Goal: Information Seeking & Learning: Learn about a topic

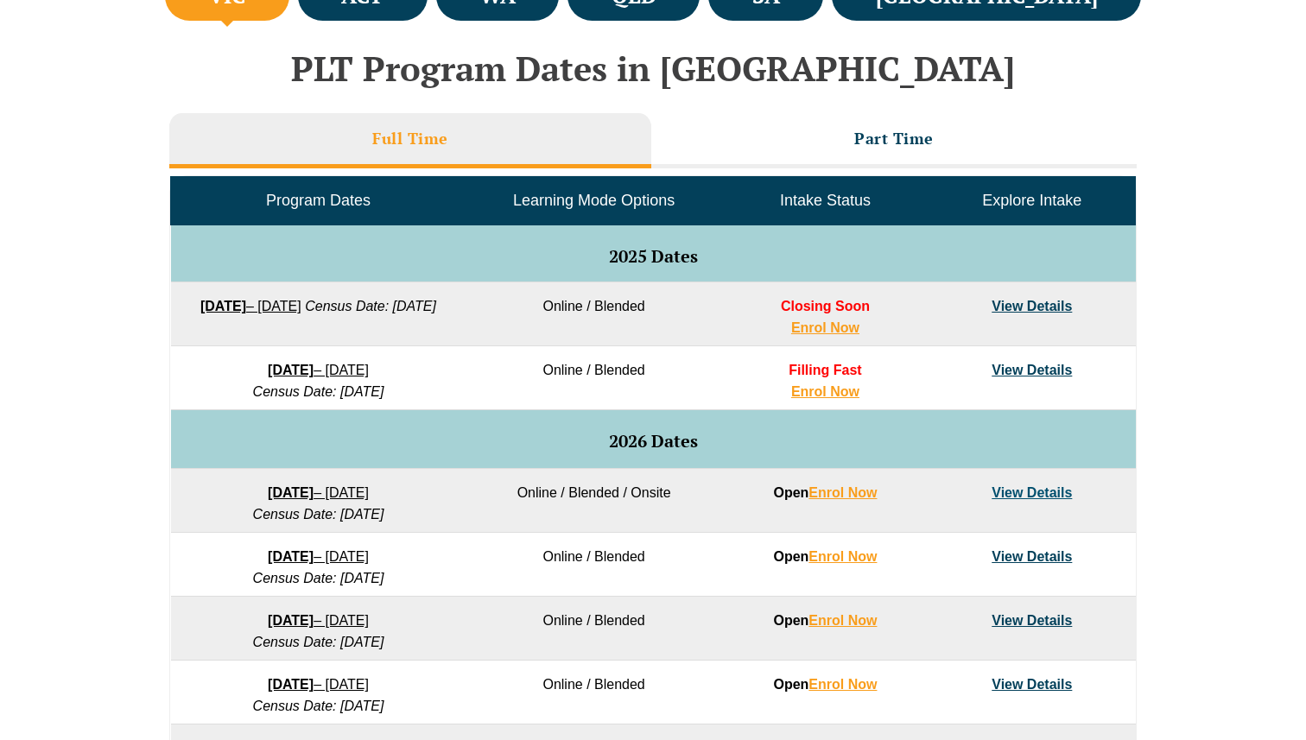
click at [295, 375] on strong "8 December 2025" at bounding box center [291, 370] width 46 height 15
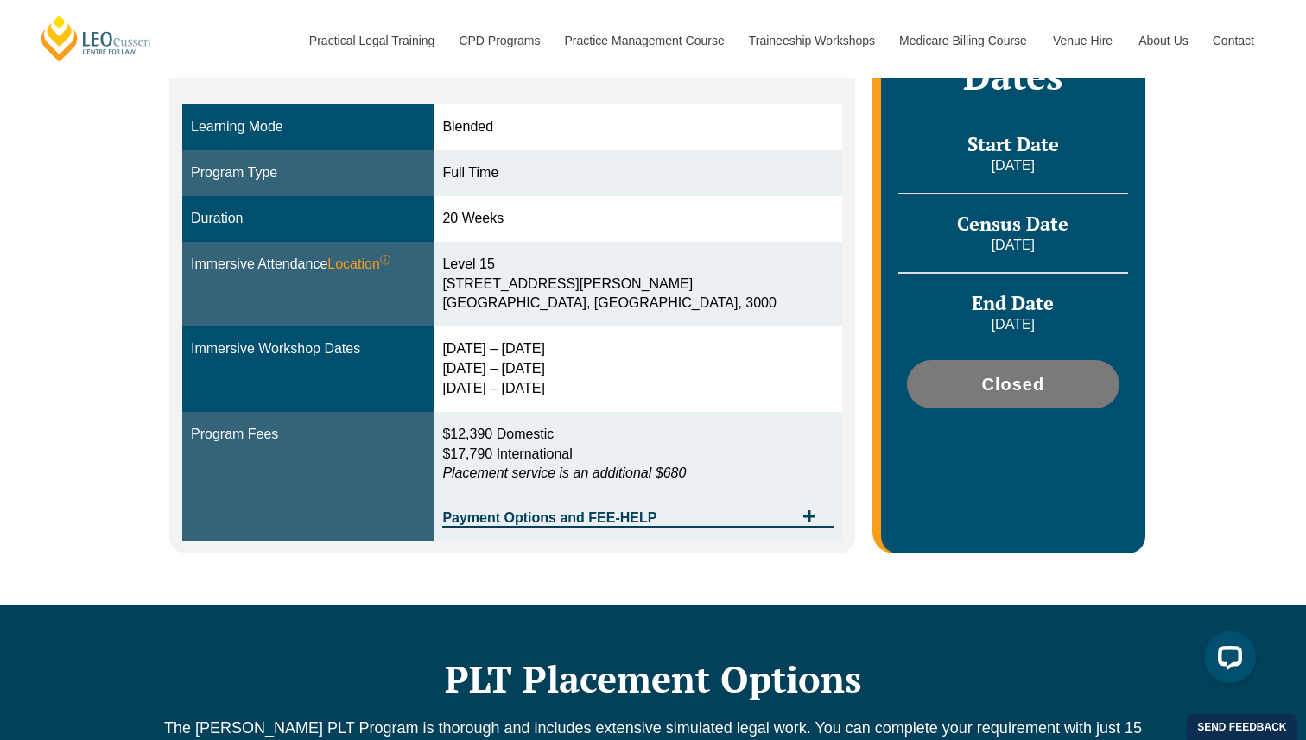
drag, startPoint x: 495, startPoint y: 355, endPoint x: 650, endPoint y: 377, distance: 157.0
click at [650, 377] on div "[DATE] – [DATE] [DATE] – [DATE] [DATE] – [DATE]" at bounding box center [637, 369] width 390 height 60
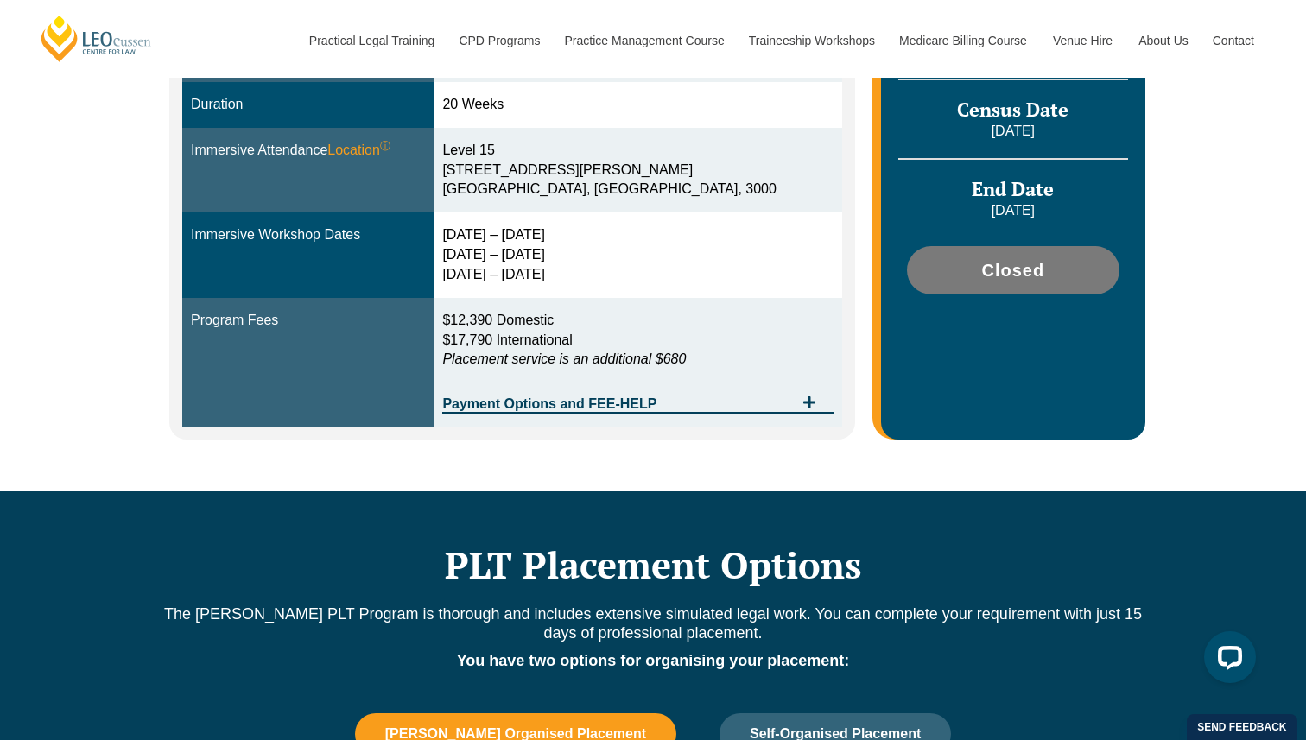
scroll to position [586, 0]
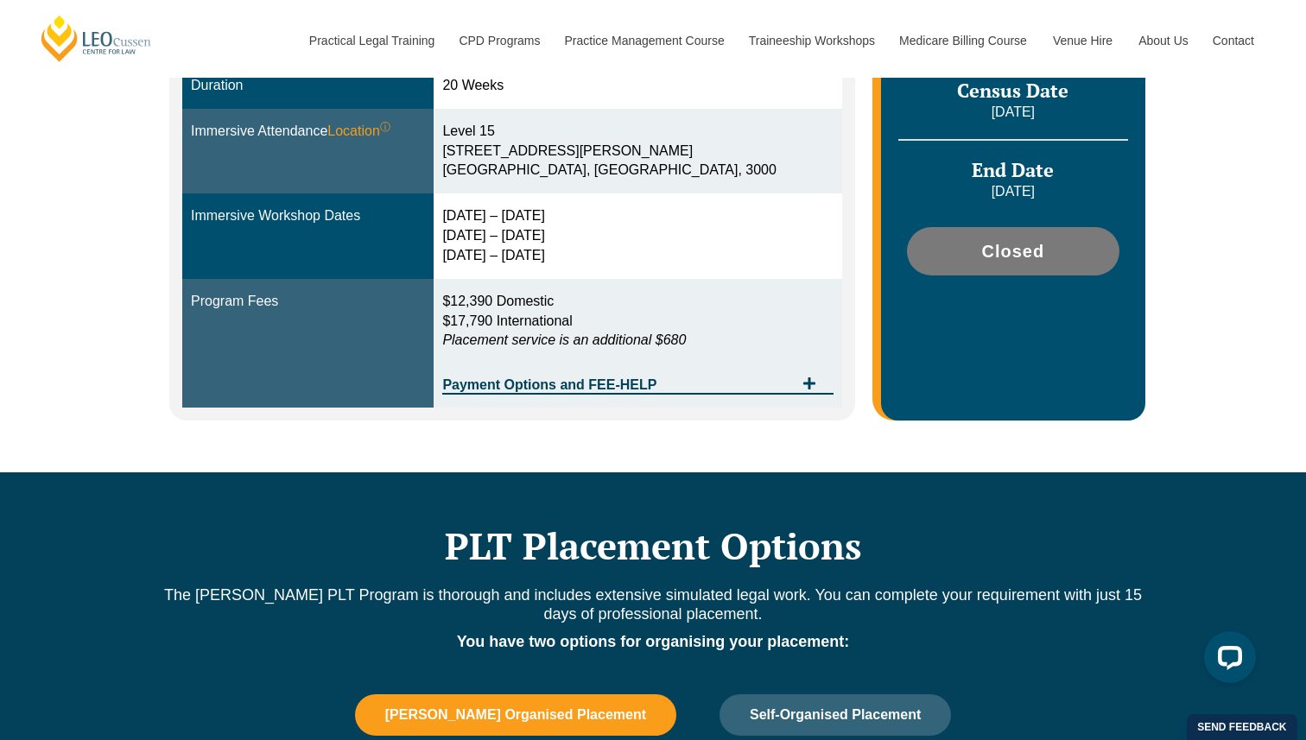
drag, startPoint x: 485, startPoint y: 211, endPoint x: 644, endPoint y: 262, distance: 166.9
click at [644, 262] on td "[DATE] – [DATE] [DATE] – [DATE] [DATE] – [DATE]" at bounding box center [638, 236] width 408 height 86
click at [644, 262] on div "[DATE] – [DATE] [DATE] – [DATE] [DATE] – [DATE]" at bounding box center [637, 236] width 390 height 60
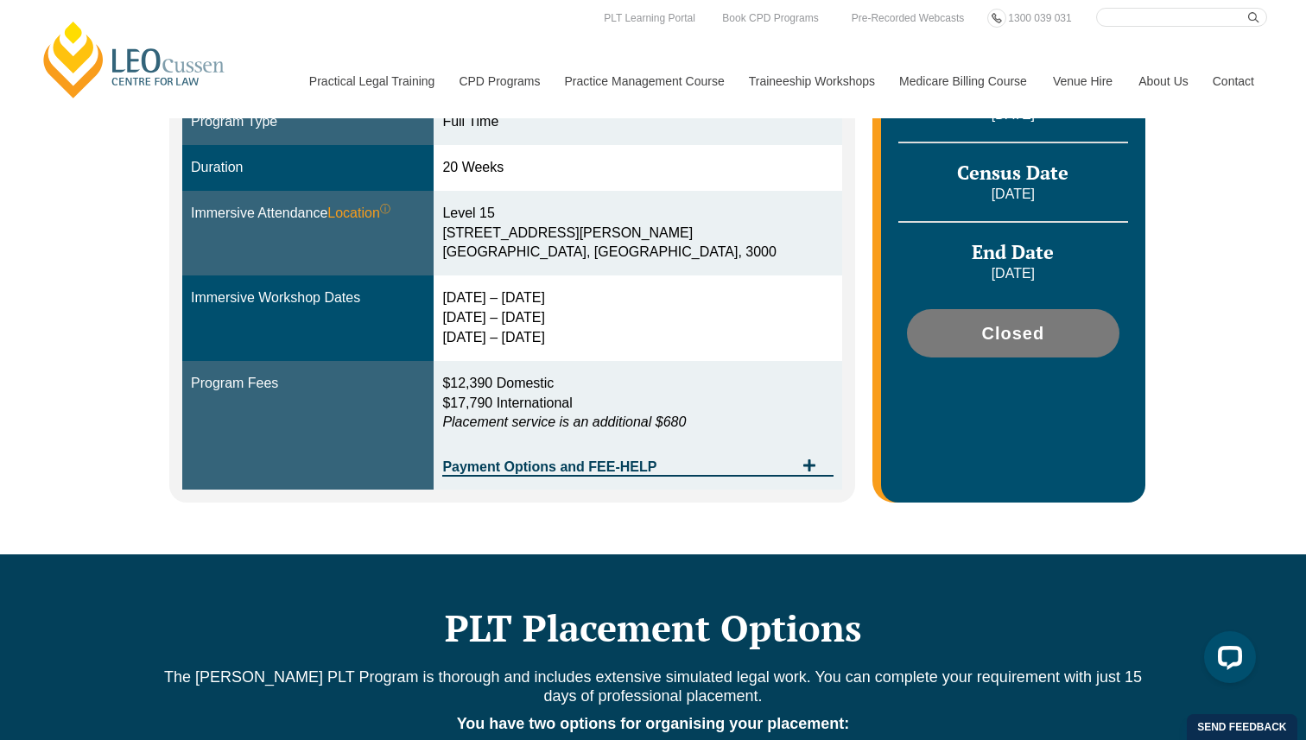
scroll to position [489, 0]
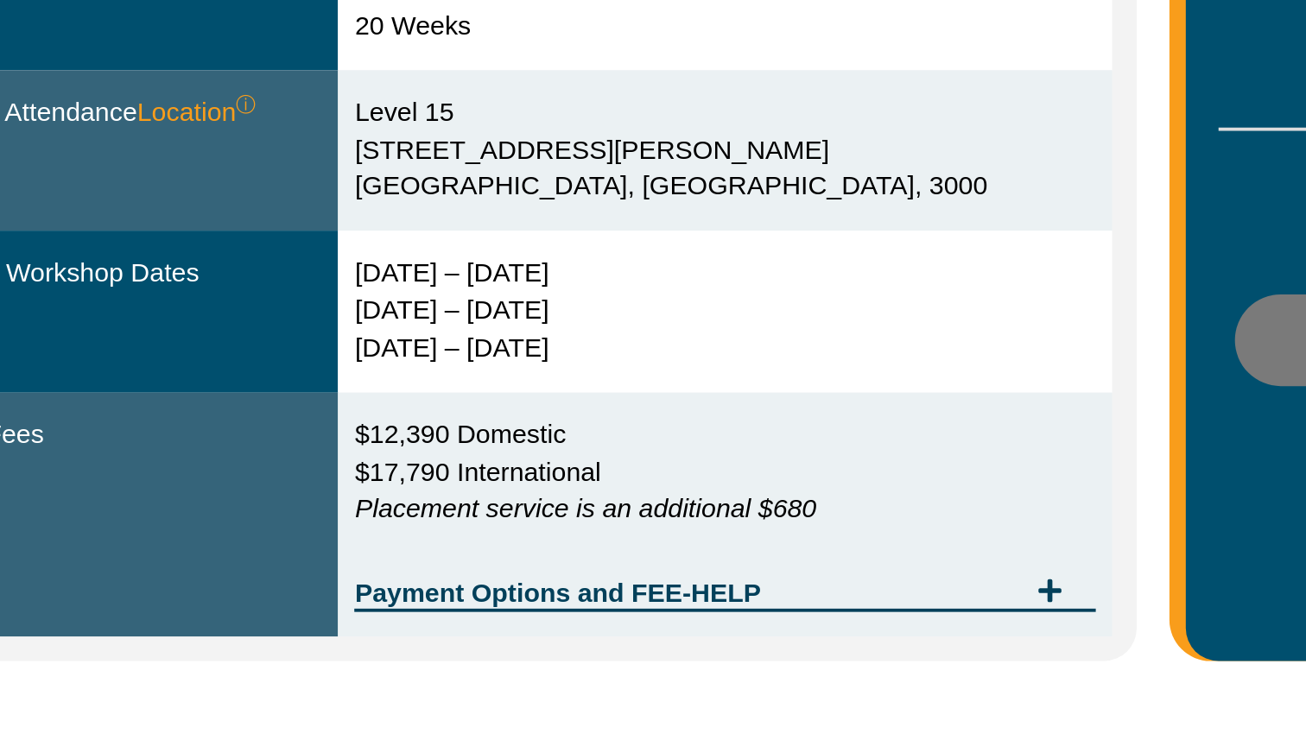
drag, startPoint x: 491, startPoint y: 312, endPoint x: 589, endPoint y: 371, distance: 115.1
click at [589, 371] on td "[DATE] – [DATE] [DATE] – [DATE] [DATE] – [DATE]" at bounding box center [638, 334] width 408 height 86
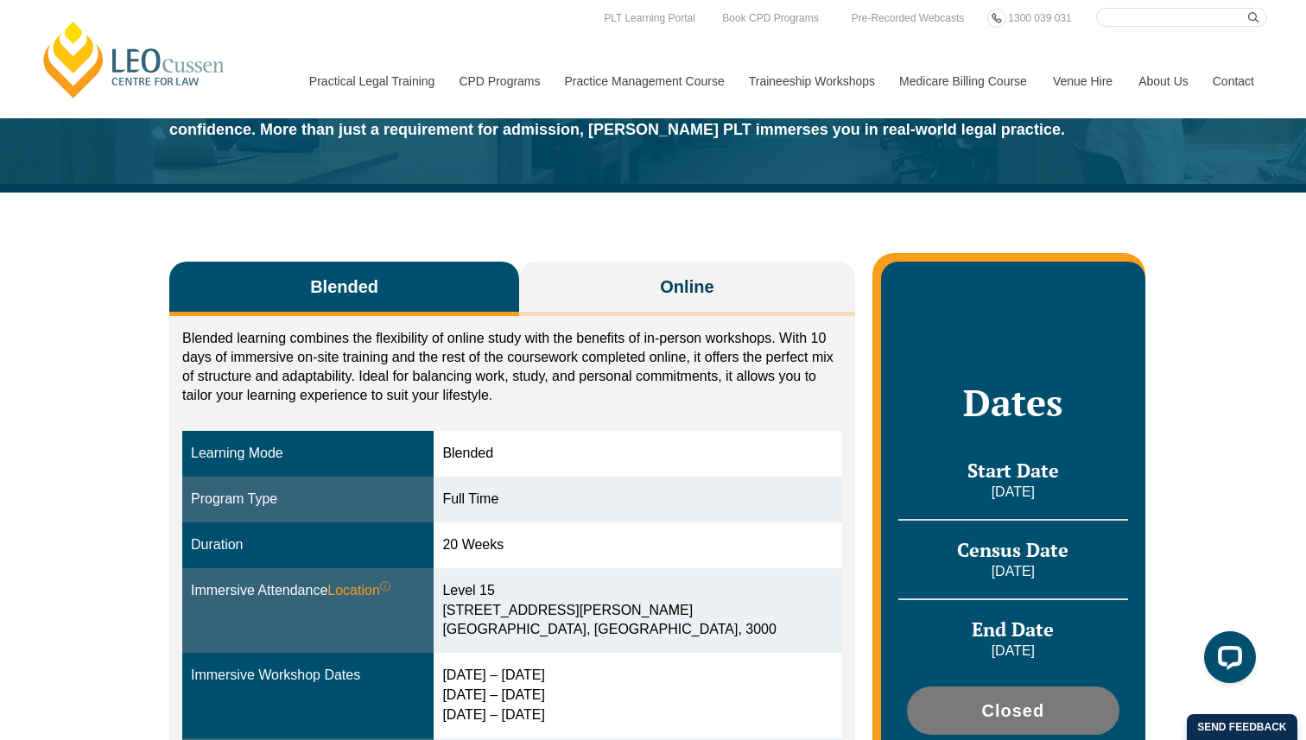
scroll to position [105, 0]
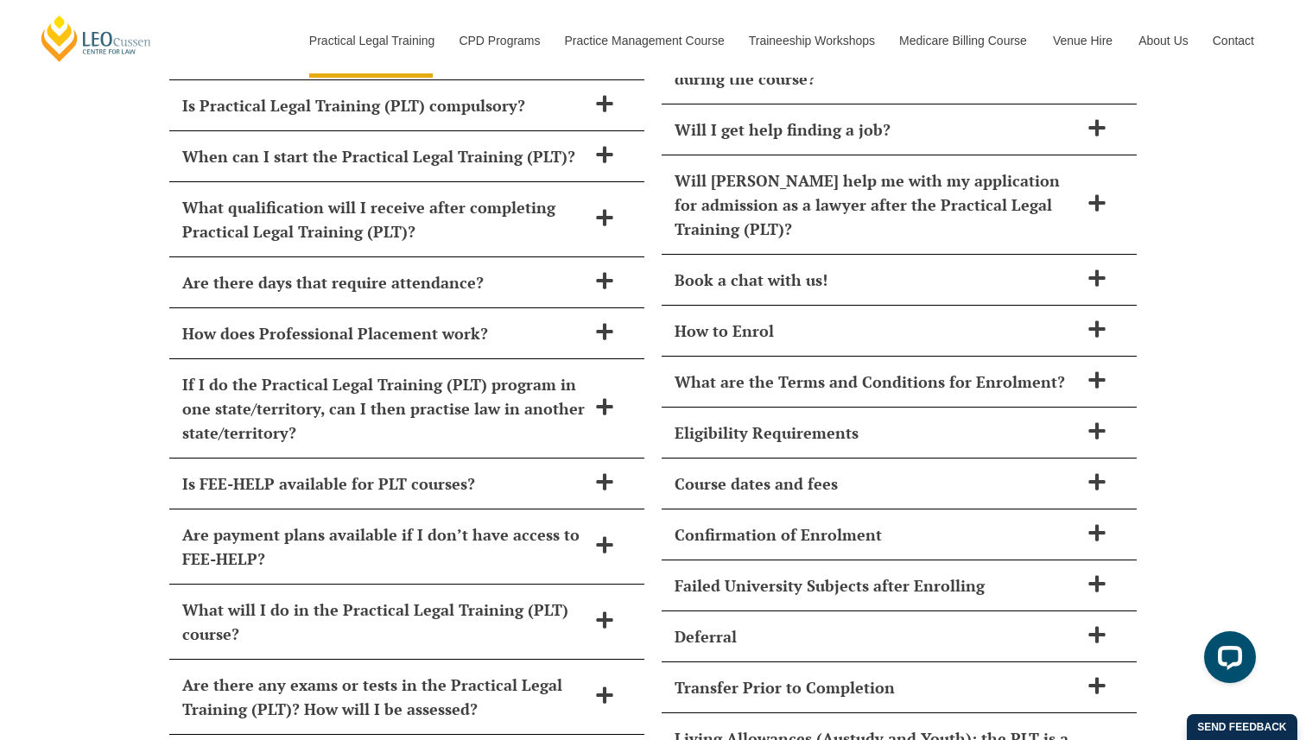
scroll to position [7190, 0]
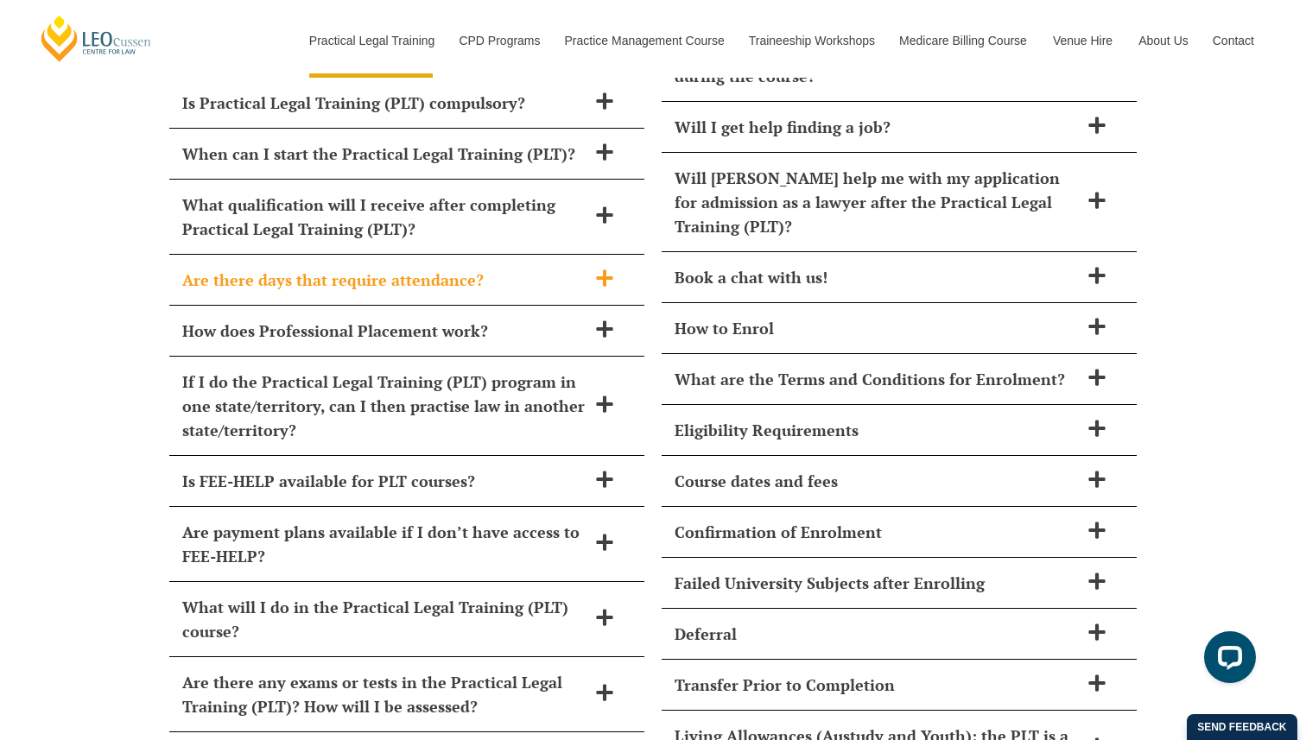
click at [611, 269] on icon at bounding box center [604, 278] width 19 height 19
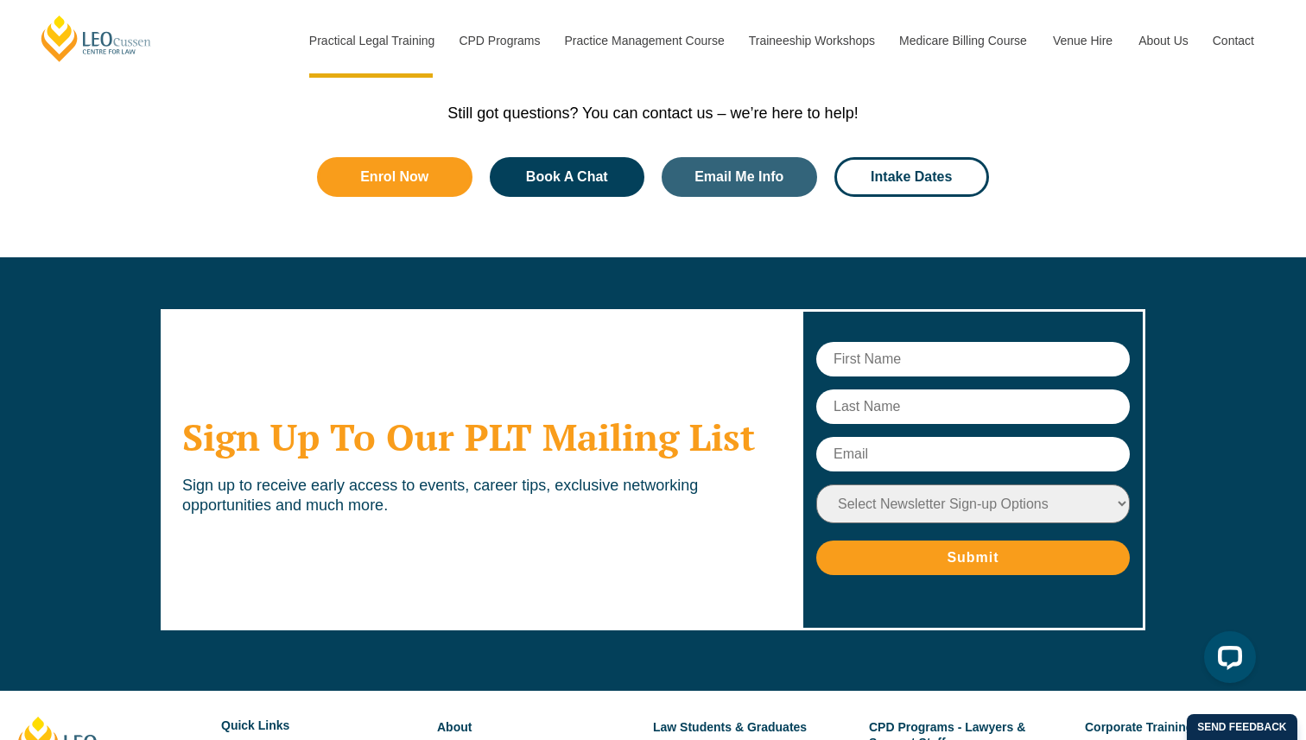
scroll to position [8737, 0]
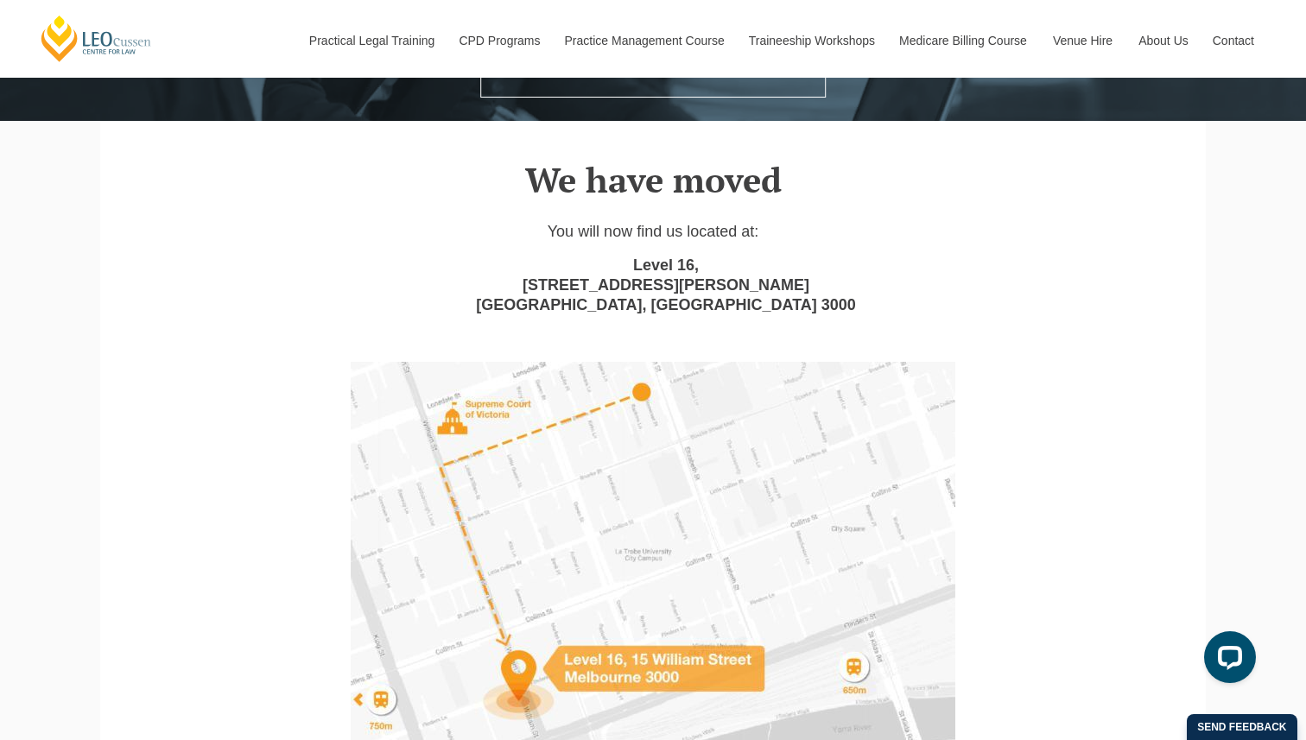
scroll to position [410, 0]
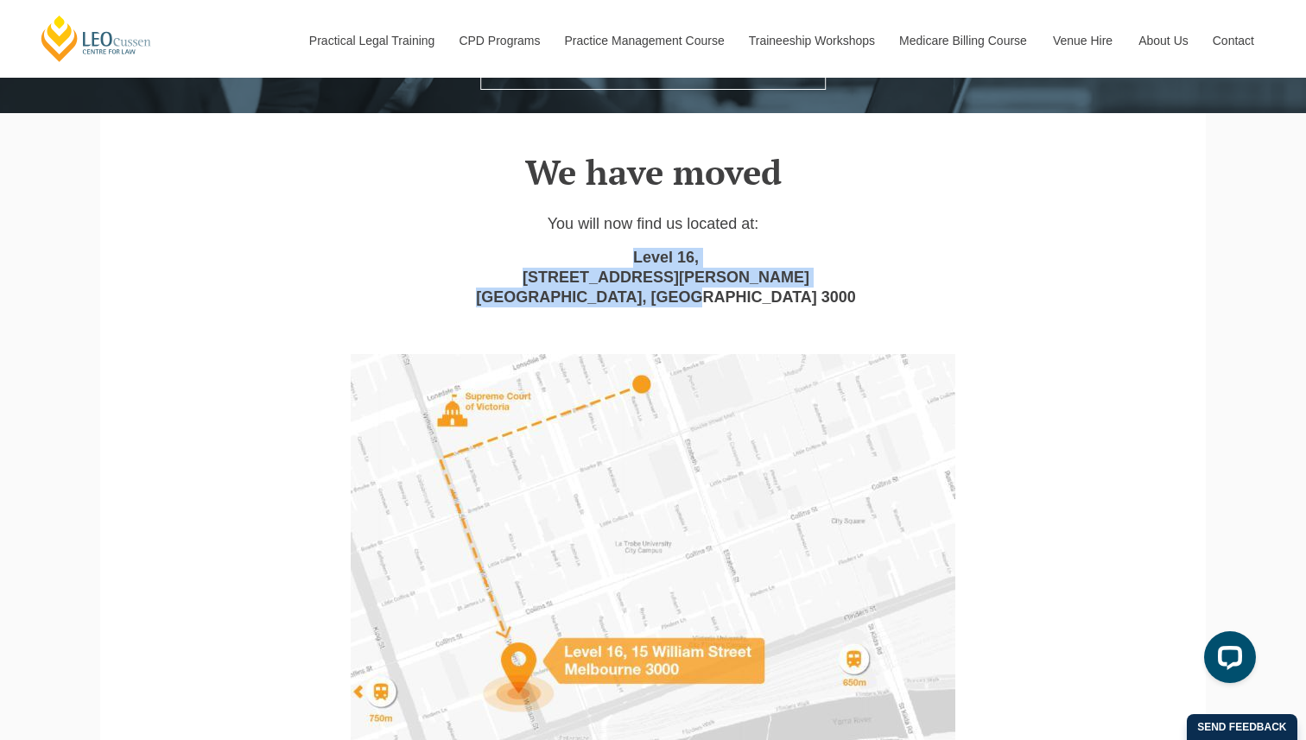
drag, startPoint x: 634, startPoint y: 254, endPoint x: 782, endPoint y: 303, distance: 155.7
click at [783, 303] on p "Level 16, 15 William Street Melbourne, Victoria 3000" at bounding box center [653, 278] width 1028 height 60
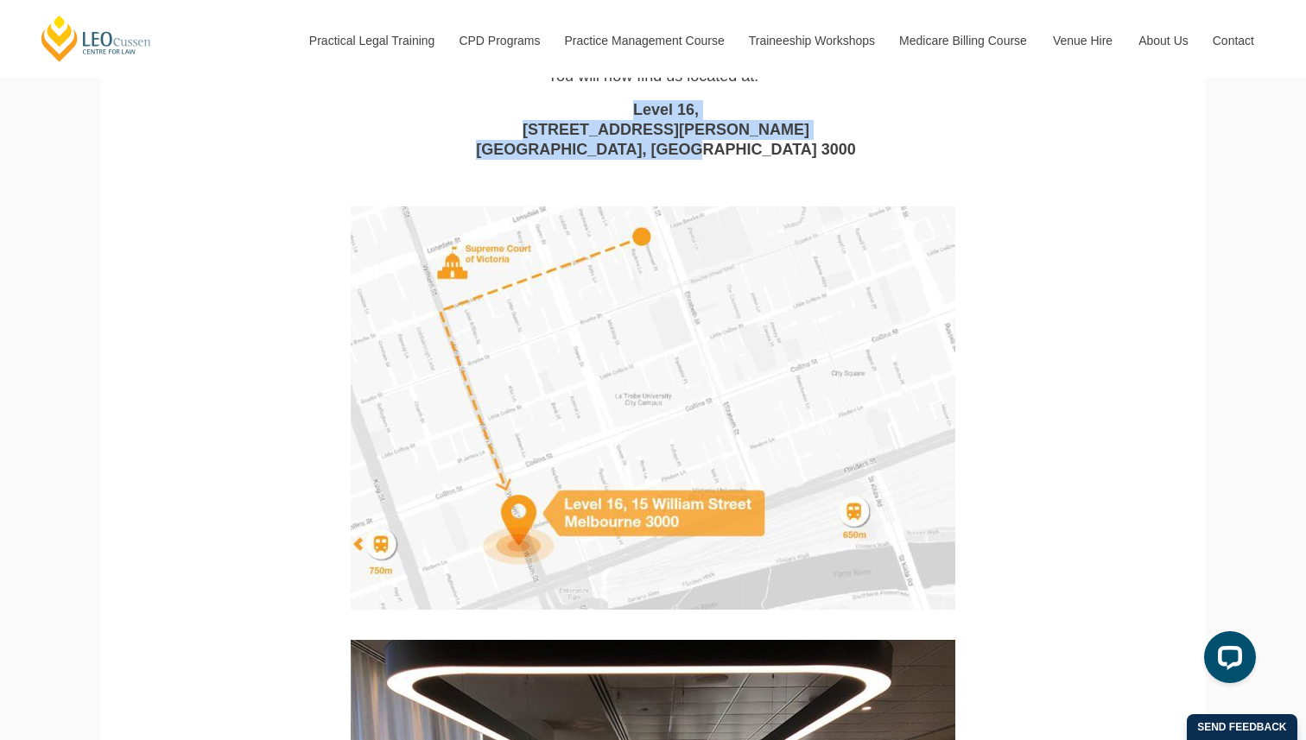
scroll to position [513, 0]
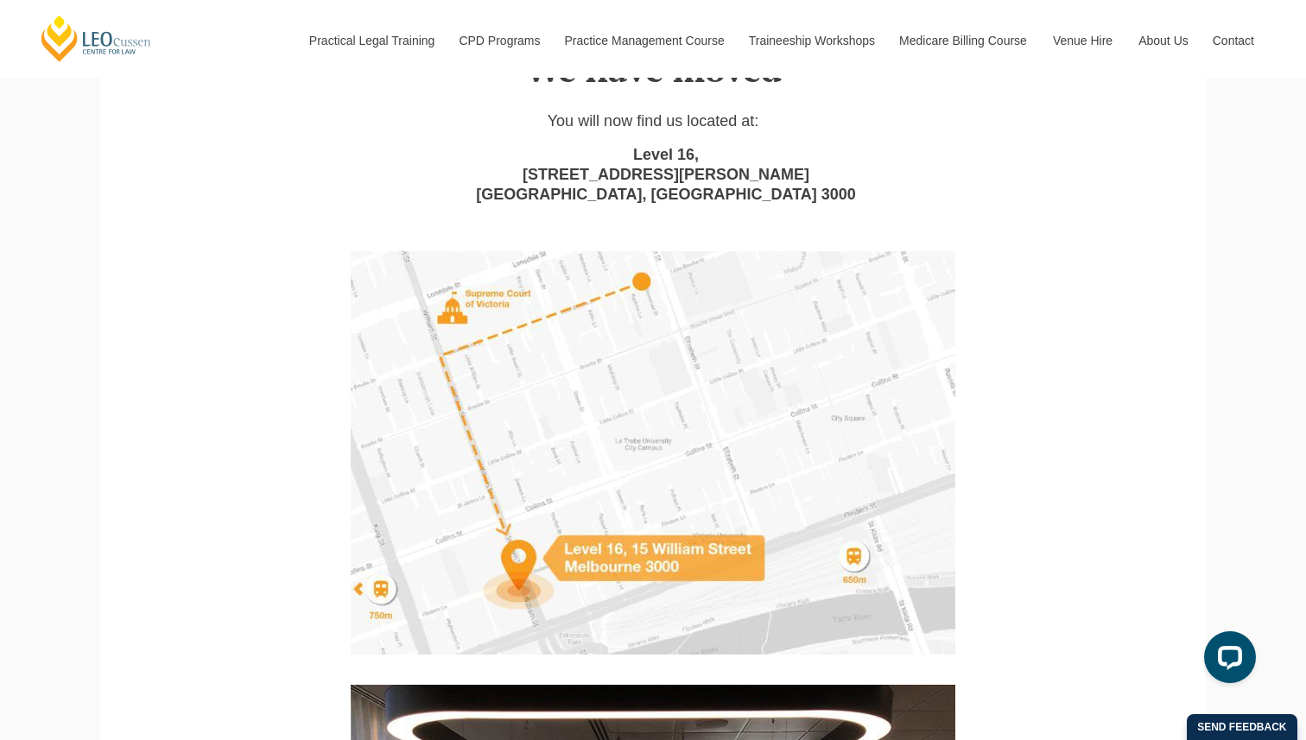
click at [836, 169] on p "Level 16, 15 William Street Melbourne, Victoria 3000" at bounding box center [653, 175] width 1028 height 60
drag, startPoint x: 776, startPoint y: 197, endPoint x: 587, endPoint y: 155, distance: 193.6
click at [587, 155] on p "Level 16, 15 William Street Melbourne, Victoria 3000" at bounding box center [653, 175] width 1028 height 60
copy p "Level 16, 15 William Street Melbourne, Victoria 3000"
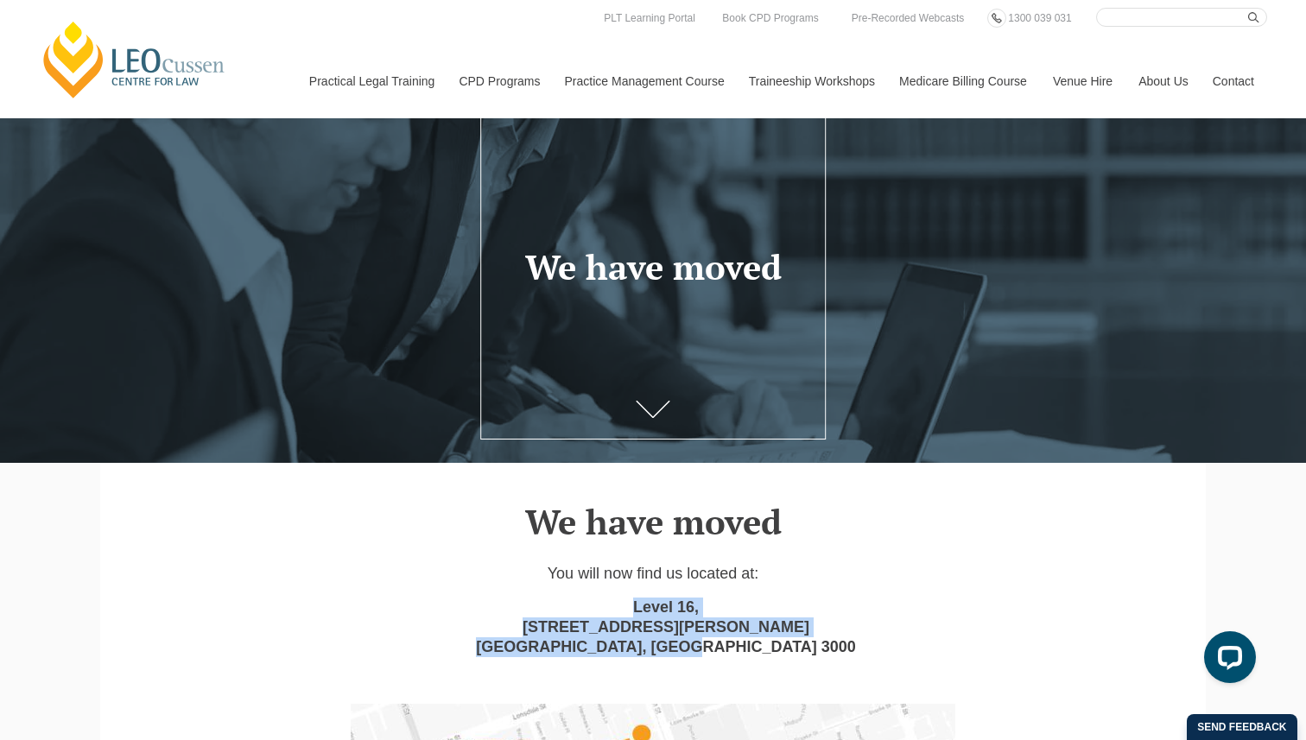
scroll to position [0, 0]
